Goal: Task Accomplishment & Management: Complete application form

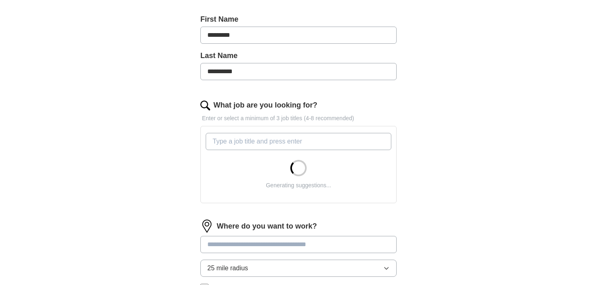
scroll to position [177, 0]
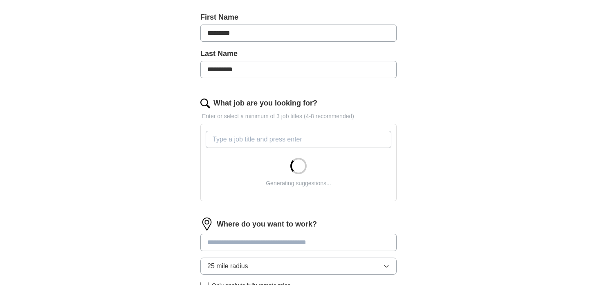
click at [271, 134] on input "What job are you looking for?" at bounding box center [299, 139] width 186 height 17
type input "o"
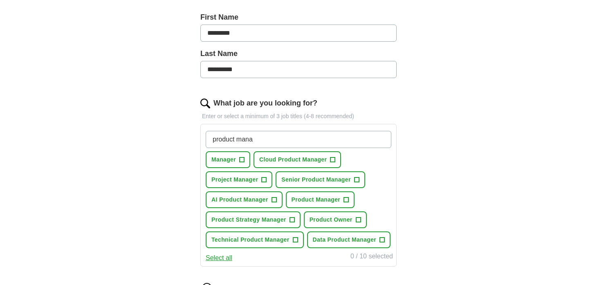
type input "product mana"
click at [332, 160] on span "+" at bounding box center [333, 160] width 5 height 7
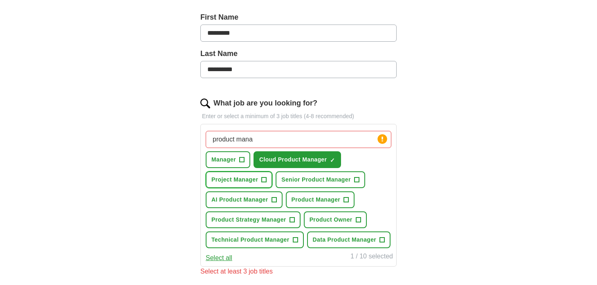
click at [266, 178] on span "+" at bounding box center [264, 180] width 5 height 7
click at [273, 198] on span "+" at bounding box center [274, 200] width 5 height 7
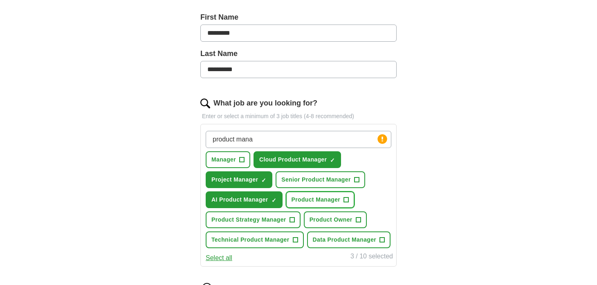
click at [348, 202] on span "+" at bounding box center [346, 200] width 5 height 7
click at [359, 219] on span "+" at bounding box center [358, 220] width 5 height 7
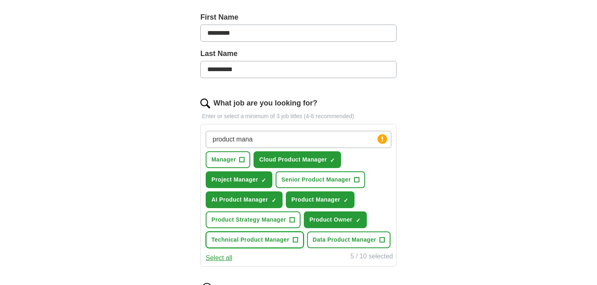
click at [291, 241] on button "Technical Product Manager +" at bounding box center [255, 240] width 98 height 17
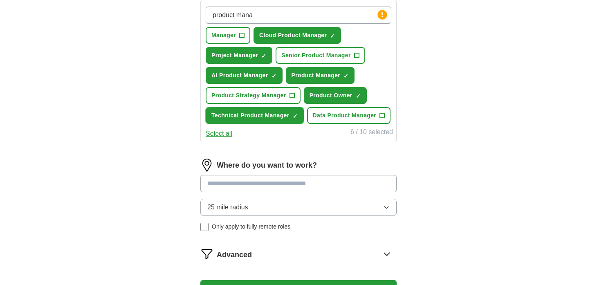
scroll to position [309, 0]
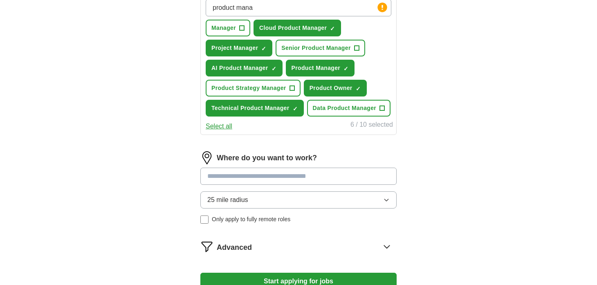
click at [279, 185] on input at bounding box center [299, 176] width 196 height 17
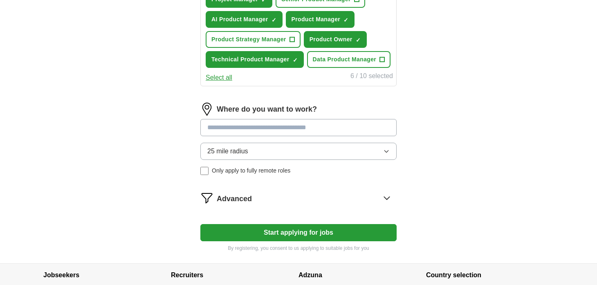
scroll to position [358, 0]
type input "****"
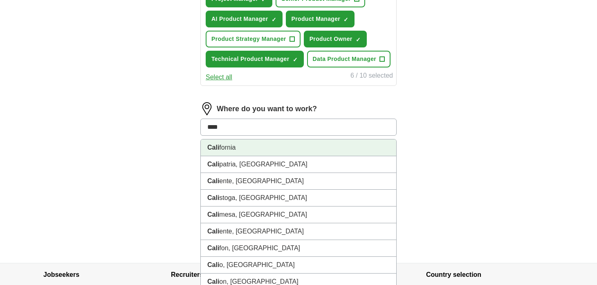
click at [236, 156] on li "Cali fornia" at bounding box center [299, 148] width 196 height 17
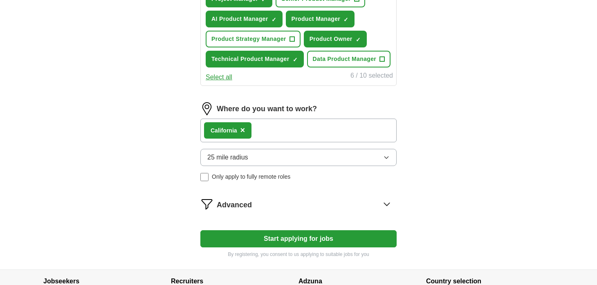
click at [289, 142] on div "Cali fornia ×" at bounding box center [299, 131] width 196 height 24
click at [281, 142] on div "Cali fornia ×" at bounding box center [299, 131] width 196 height 24
click at [247, 166] on button "25 mile radius" at bounding box center [299, 157] width 196 height 17
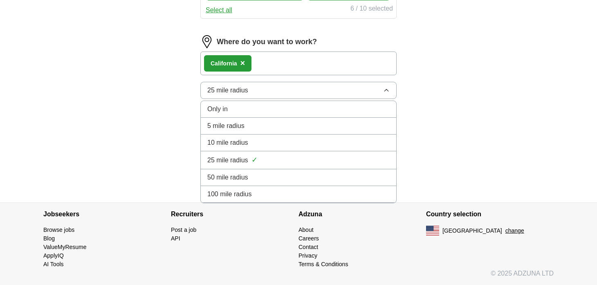
scroll to position [442, 0]
click at [240, 198] on span "100 mile radius" at bounding box center [229, 194] width 45 height 10
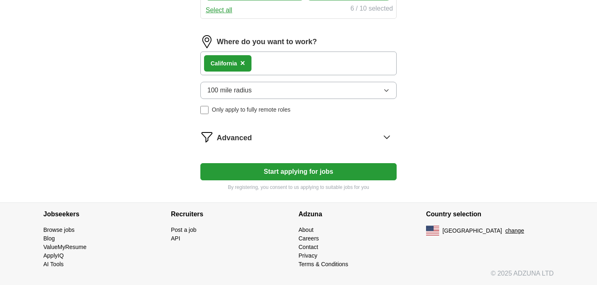
scroll to position [425, 0]
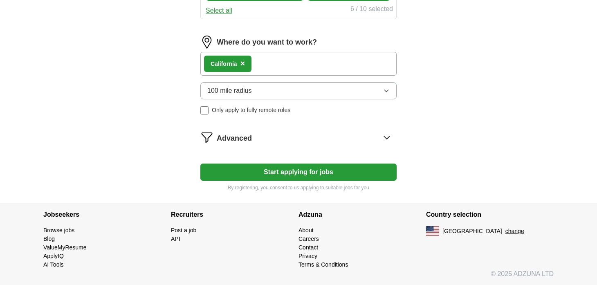
click at [255, 144] on div "Advanced" at bounding box center [307, 137] width 180 height 13
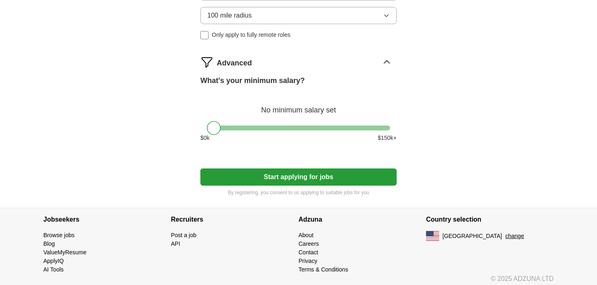
scroll to position [502, 0]
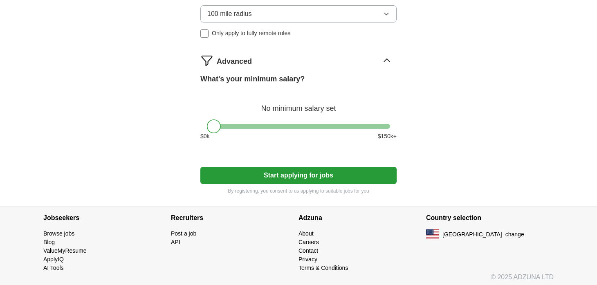
click at [278, 184] on button "Start applying for jobs" at bounding box center [299, 175] width 196 height 17
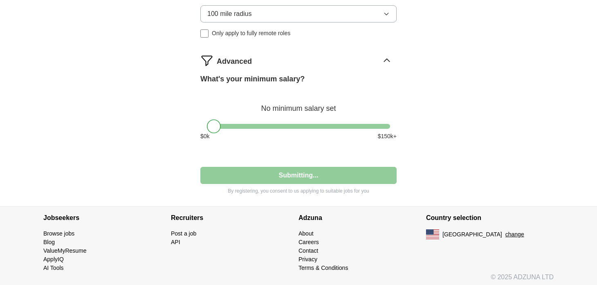
select select "**"
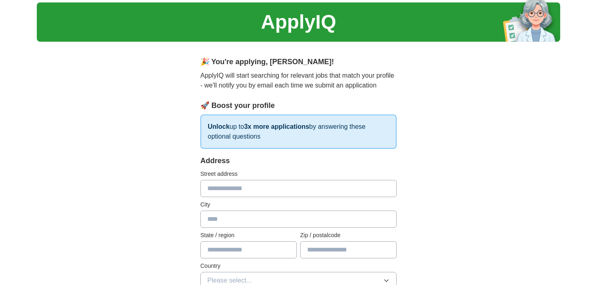
scroll to position [23, 0]
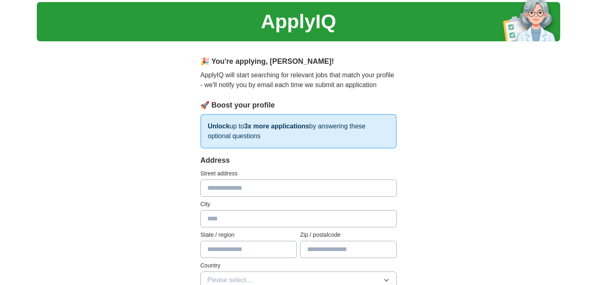
click at [219, 180] on input "text" at bounding box center [299, 188] width 196 height 17
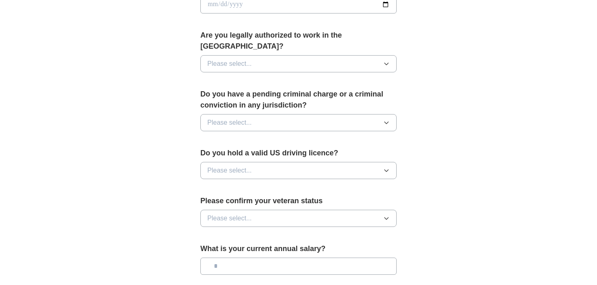
scroll to position [400, 0]
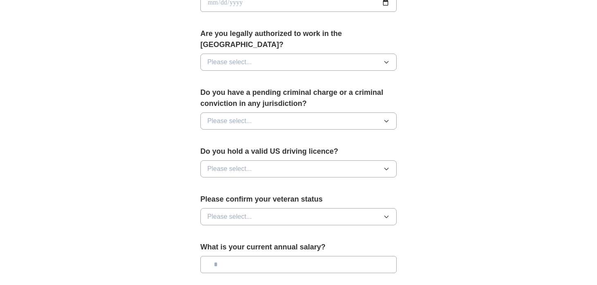
click at [292, 61] on div "Are you legally authorized to work in the [GEOGRAPHIC_DATA]? Please select..." at bounding box center [299, 52] width 196 height 49
click at [302, 54] on button "Please select..." at bounding box center [299, 62] width 196 height 17
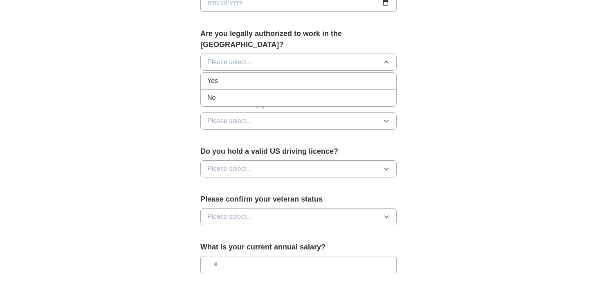
click at [290, 73] on li "Yes" at bounding box center [299, 81] width 196 height 17
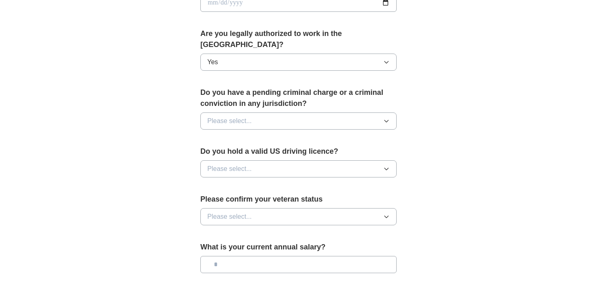
click at [274, 113] on button "Please select..." at bounding box center [299, 121] width 196 height 17
click at [255, 152] on div "No" at bounding box center [298, 157] width 183 height 10
click at [251, 164] on span "Please select..." at bounding box center [229, 169] width 45 height 10
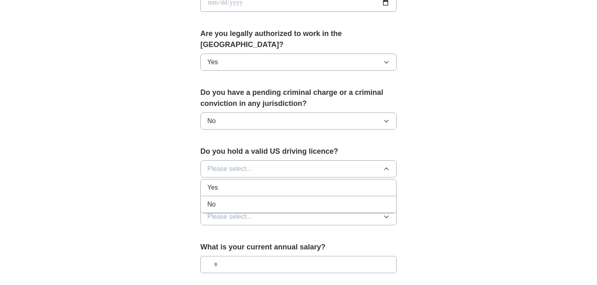
click at [231, 200] on div "No" at bounding box center [298, 205] width 183 height 10
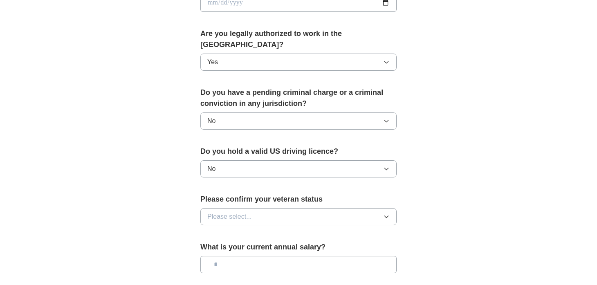
click at [246, 160] on button "No" at bounding box center [299, 168] width 196 height 17
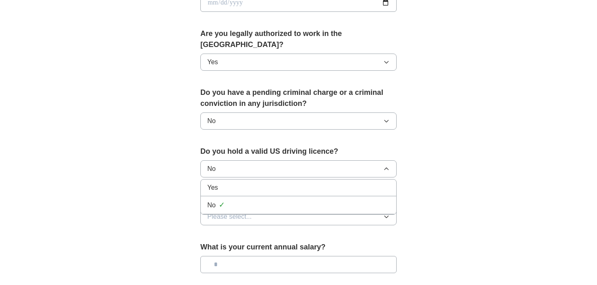
click at [230, 183] on div "Yes" at bounding box center [298, 188] width 183 height 10
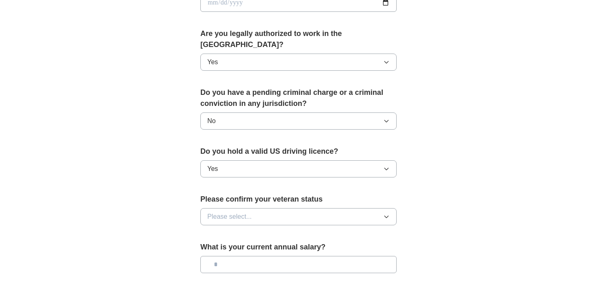
click at [225, 211] on button "Please select..." at bounding box center [299, 216] width 196 height 17
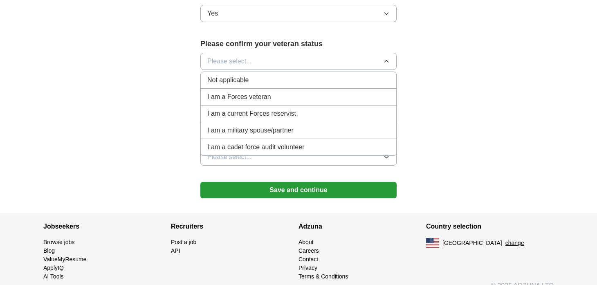
scroll to position [557, 0]
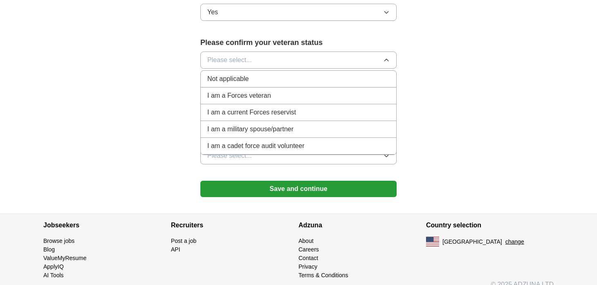
click at [249, 74] on span "Not applicable" at bounding box center [227, 79] width 41 height 10
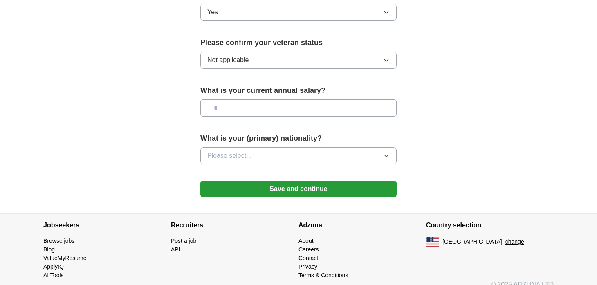
click at [243, 99] on input "text" at bounding box center [299, 107] width 196 height 17
type input "********"
click at [263, 147] on button "Please select..." at bounding box center [299, 155] width 196 height 17
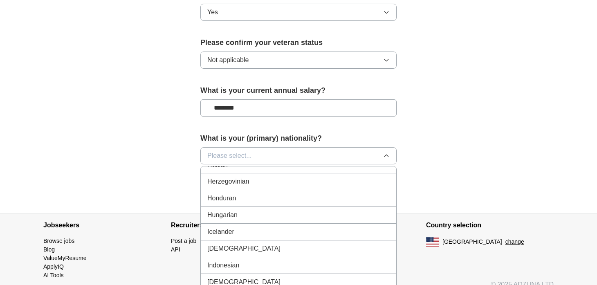
scroll to position [1270, 0]
click at [239, 242] on div "[DEMOGRAPHIC_DATA]" at bounding box center [298, 247] width 183 height 10
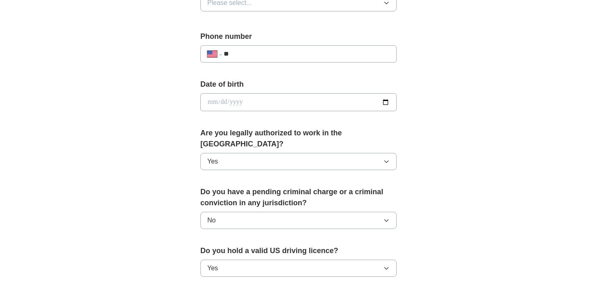
scroll to position [300, 0]
click at [295, 107] on input "date" at bounding box center [299, 103] width 196 height 18
click at [391, 106] on input "date" at bounding box center [299, 103] width 196 height 18
click at [387, 104] on input "date" at bounding box center [299, 103] width 196 height 18
type input "**********"
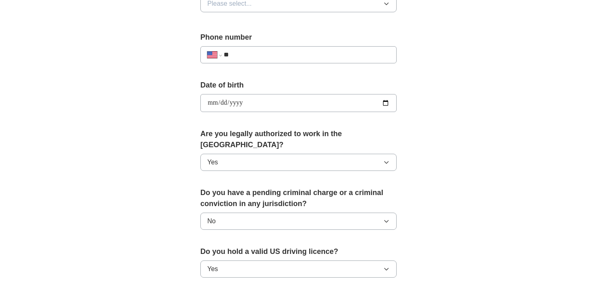
click at [237, 131] on label "Are you legally authorized to work in the [GEOGRAPHIC_DATA]?" at bounding box center [299, 139] width 196 height 22
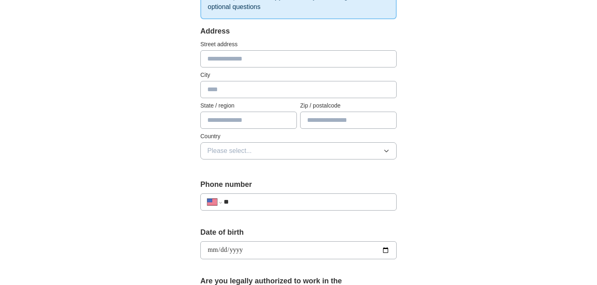
scroll to position [125, 0]
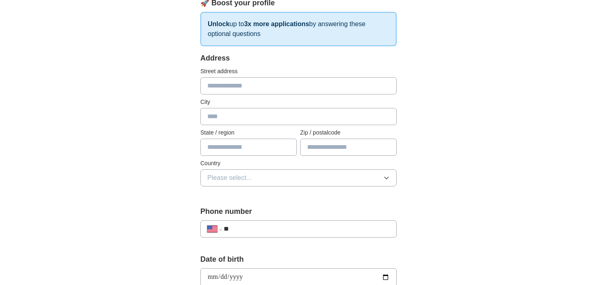
click at [272, 227] on input "**" at bounding box center [307, 229] width 166 height 10
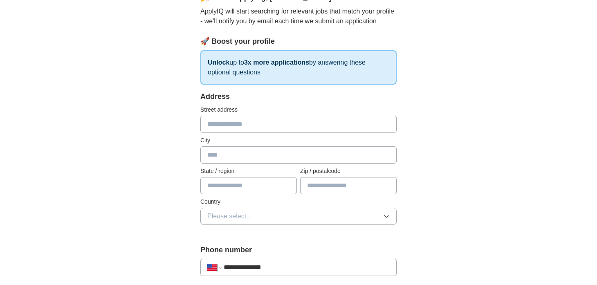
scroll to position [81, 0]
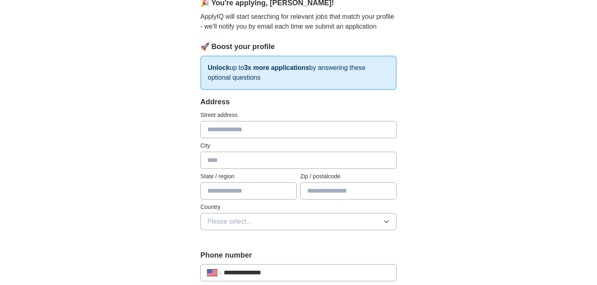
type input "**********"
click at [243, 134] on input "text" at bounding box center [299, 129] width 196 height 17
drag, startPoint x: 212, startPoint y: 130, endPoint x: 192, endPoint y: 130, distance: 19.2
type input "******"
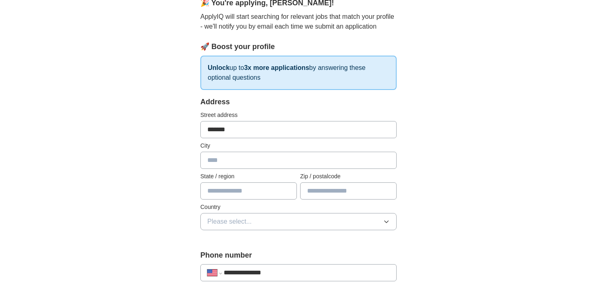
click at [217, 131] on input "******" at bounding box center [299, 129] width 196 height 17
click at [236, 194] on input "text" at bounding box center [249, 191] width 97 height 17
type input "**********"
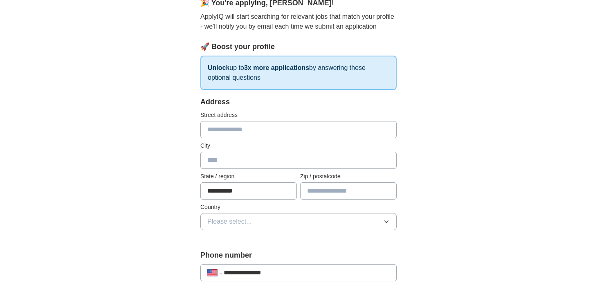
click at [320, 198] on input "text" at bounding box center [348, 191] width 97 height 17
click at [297, 230] on button "Please select..." at bounding box center [299, 221] width 196 height 17
click at [268, 255] on div "[GEOGRAPHIC_DATA]" at bounding box center [298, 257] width 183 height 10
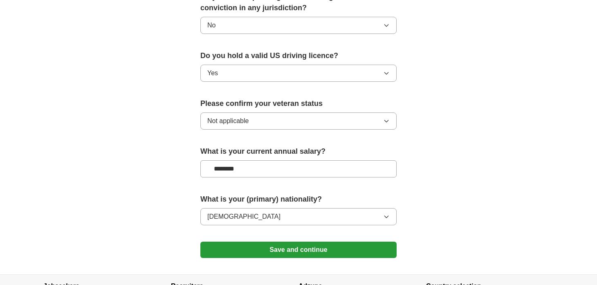
scroll to position [557, 0]
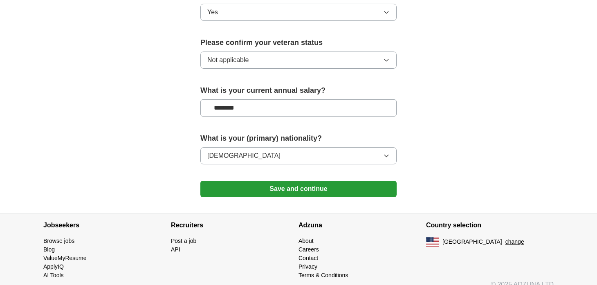
click at [327, 181] on button "Save and continue" at bounding box center [299, 189] width 196 height 16
